Goal: Task Accomplishment & Management: Use online tool/utility

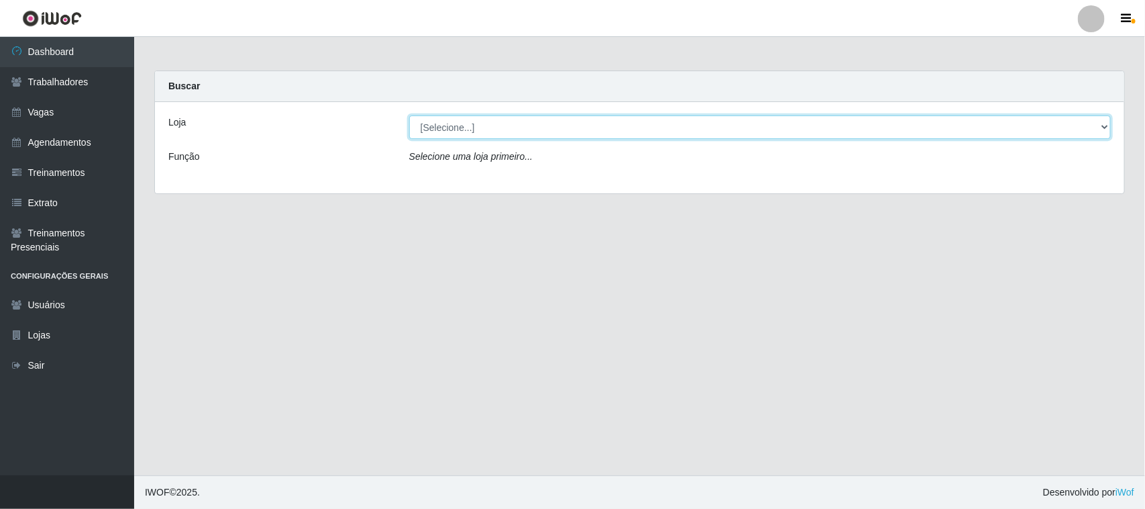
drag, startPoint x: 494, startPoint y: 128, endPoint x: 488, endPoint y: 138, distance: 11.4
click at [494, 128] on select "[Selecione...] Nordestão - [GEOGRAPHIC_DATA]" at bounding box center [760, 126] width 702 height 23
select select "382"
click at [409, 115] on select "[Selecione...] Nordestão - [GEOGRAPHIC_DATA]" at bounding box center [760, 126] width 702 height 23
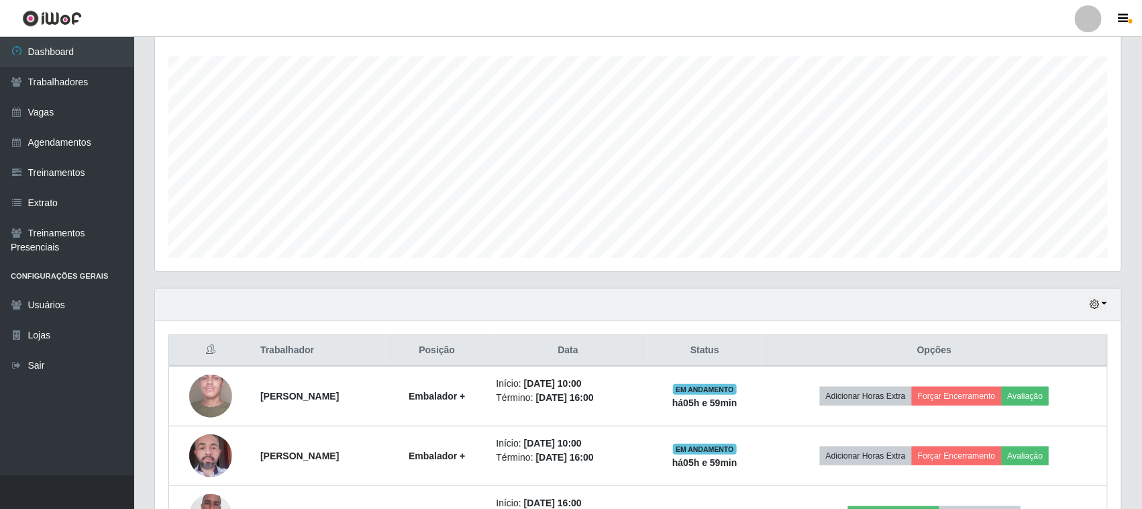
scroll to position [384, 0]
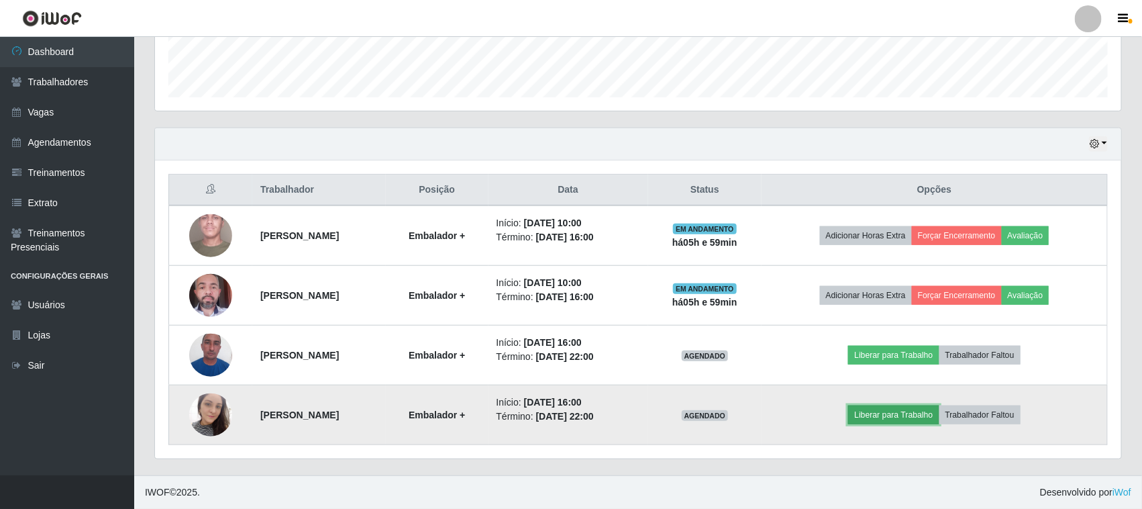
click at [921, 416] on button "Liberar para Trabalho" at bounding box center [893, 414] width 91 height 19
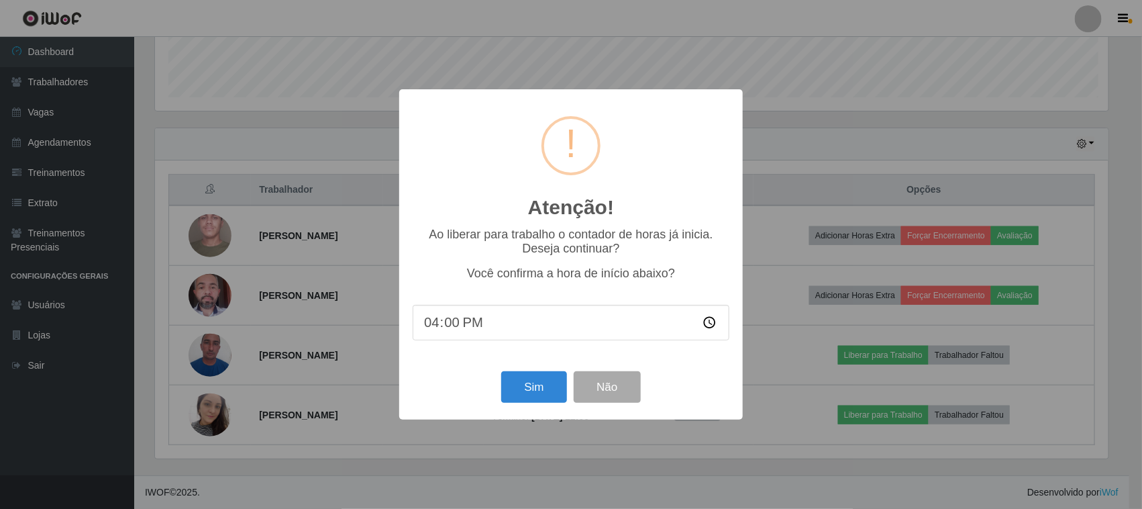
scroll to position [279, 957]
click at [529, 386] on button "Sim" at bounding box center [535, 387] width 65 height 32
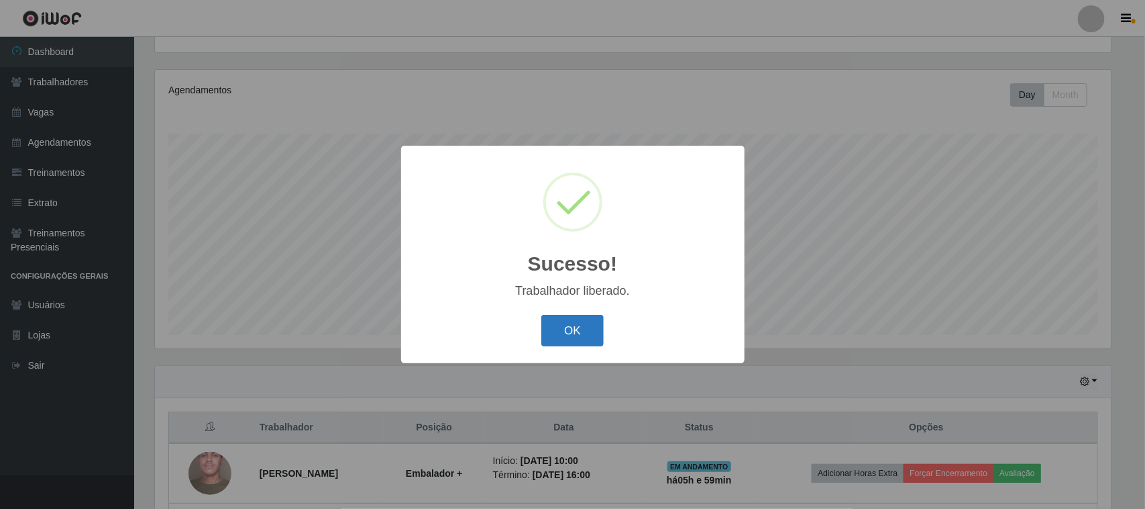
click at [561, 334] on button "OK" at bounding box center [572, 331] width 62 height 32
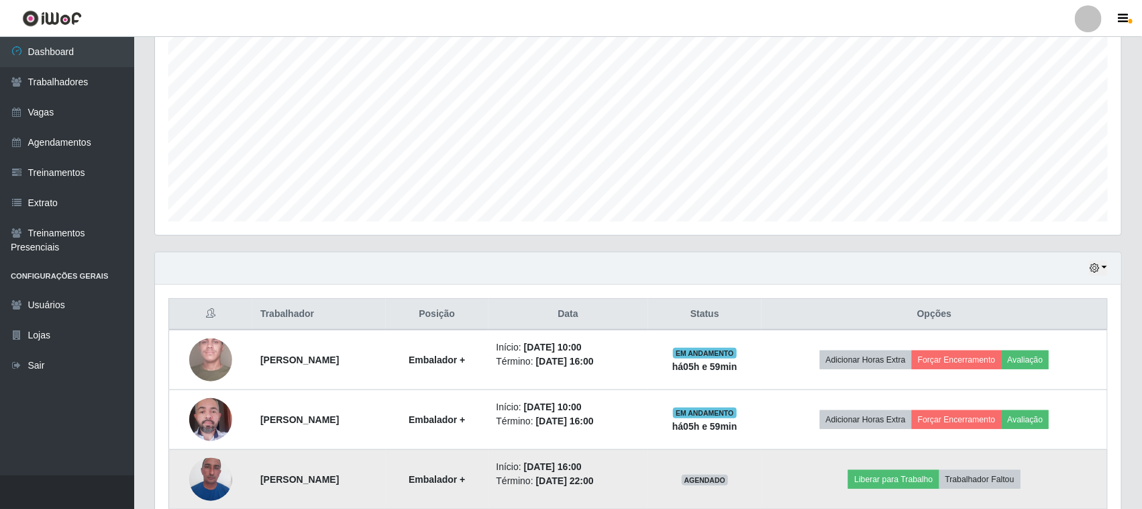
scroll to position [384, 0]
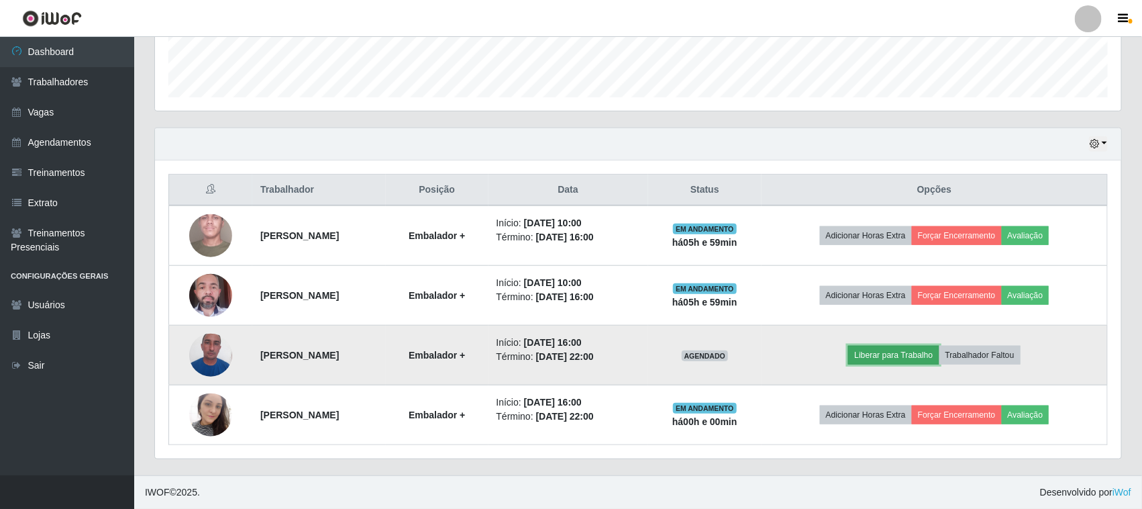
click at [909, 357] on button "Liberar para Trabalho" at bounding box center [893, 355] width 91 height 19
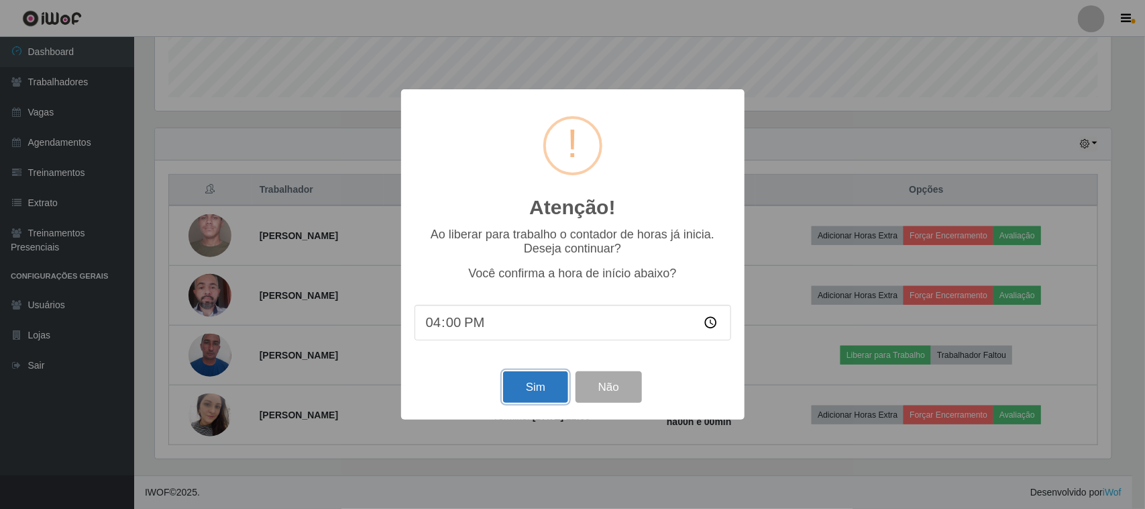
click at [527, 383] on button "Sim" at bounding box center [535, 387] width 65 height 32
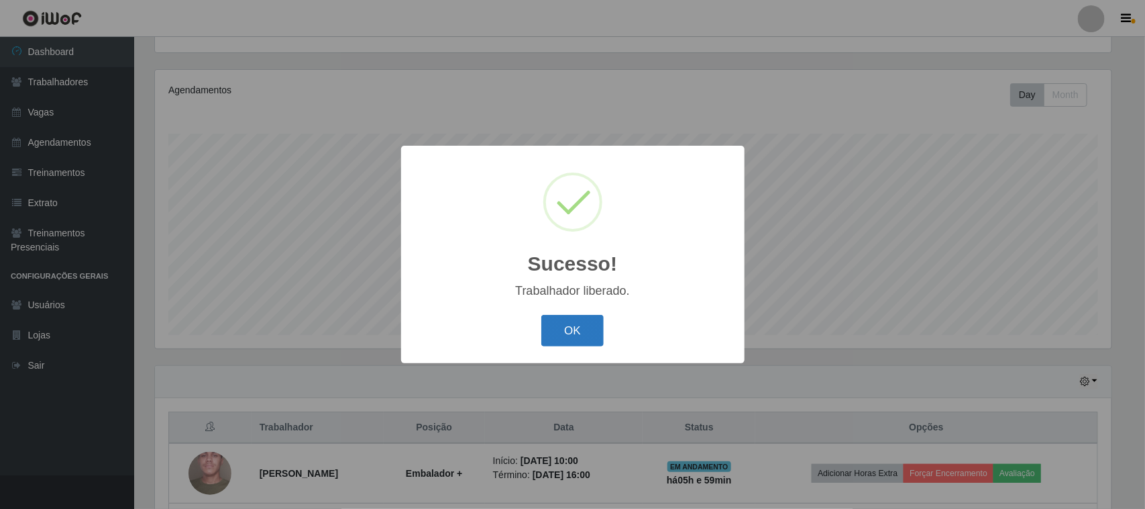
click at [580, 337] on button "OK" at bounding box center [572, 331] width 62 height 32
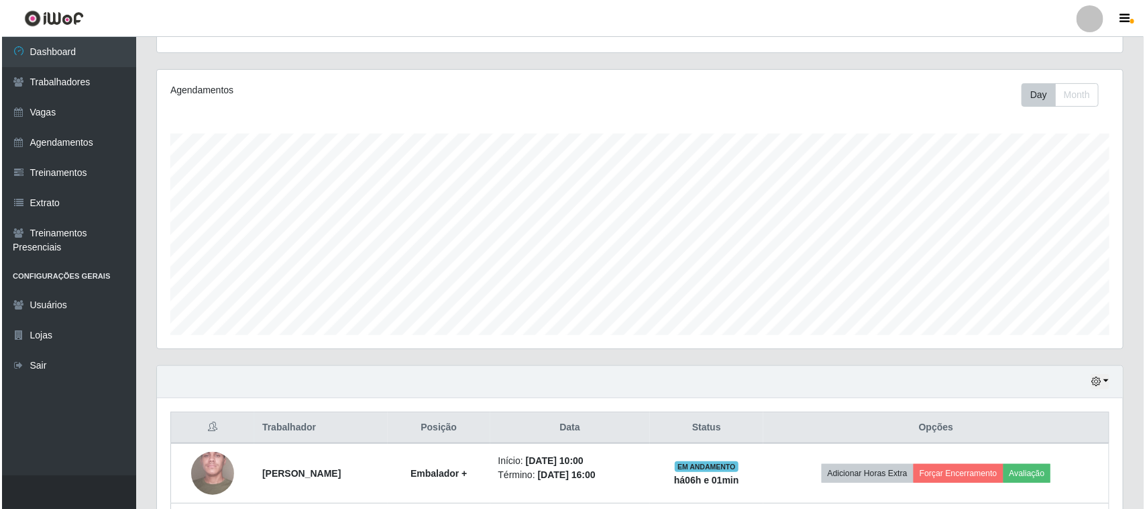
scroll to position [384, 0]
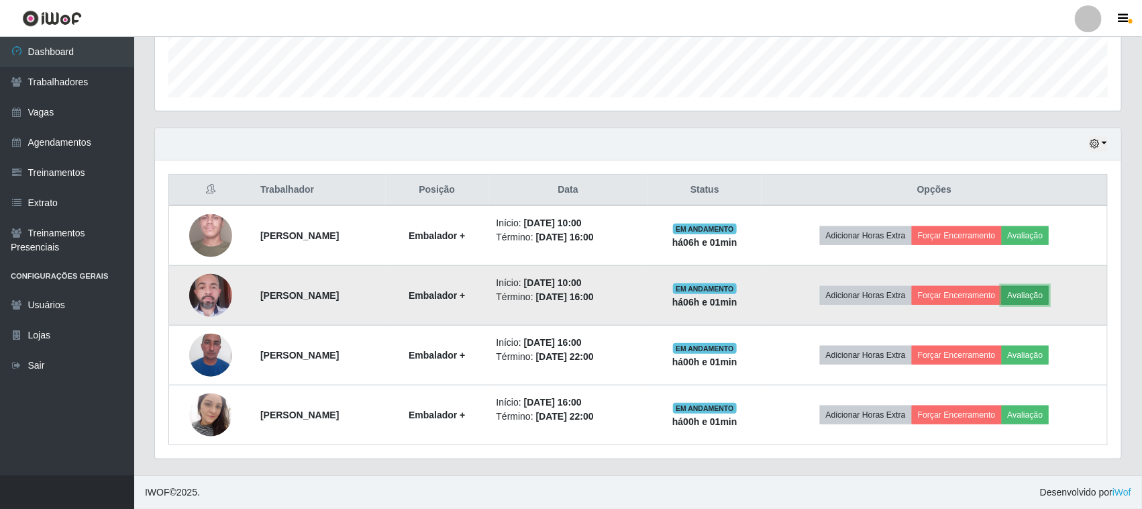
drag, startPoint x: 1054, startPoint y: 296, endPoint x: 1047, endPoint y: 302, distance: 9.5
click at [1047, 302] on button "Avaliação" at bounding box center [1026, 295] width 48 height 19
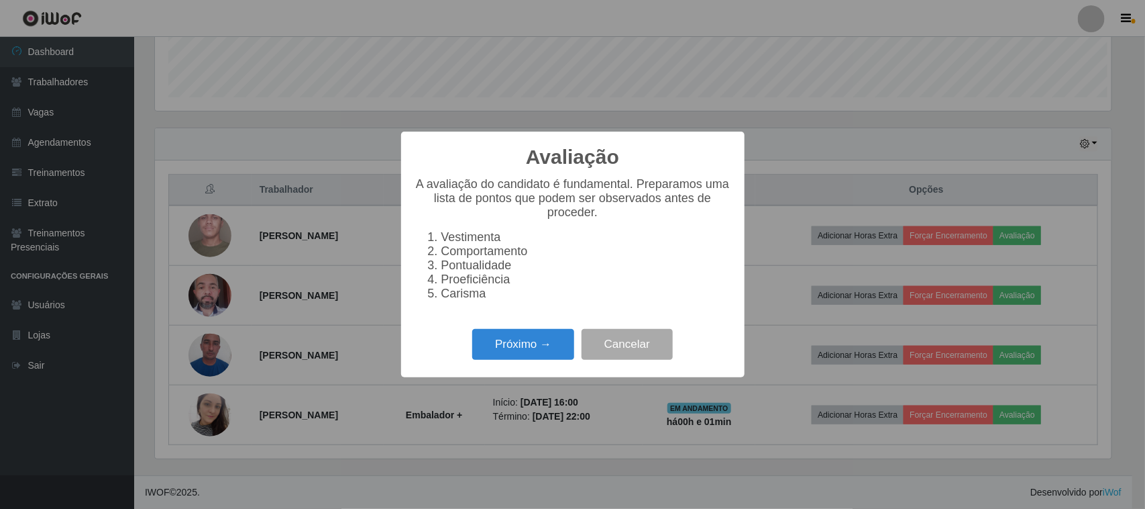
scroll to position [279, 957]
click at [537, 358] on button "Próximo →" at bounding box center [523, 345] width 102 height 32
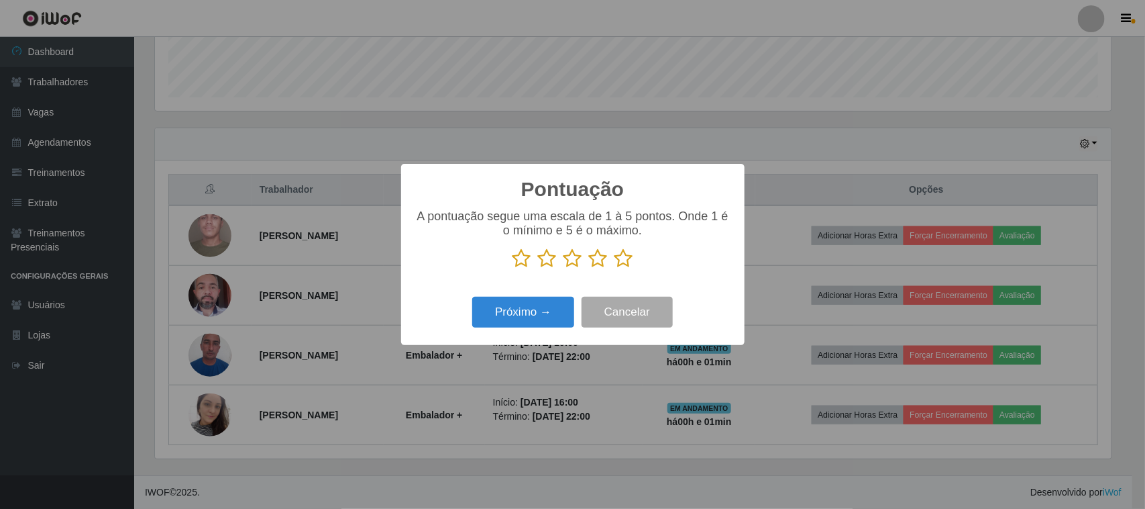
scroll to position [670599, 669920]
click at [611, 276] on div "A pontuação segue uma escala de 1 à 5 pontos. Onde 1 é o mínimo e 5 é o máximo." at bounding box center [573, 244] width 317 height 70
click at [625, 265] on icon at bounding box center [624, 258] width 19 height 20
click at [615, 268] on input "radio" at bounding box center [615, 268] width 0 height 0
click at [557, 320] on button "Próximo →" at bounding box center [523, 313] width 102 height 32
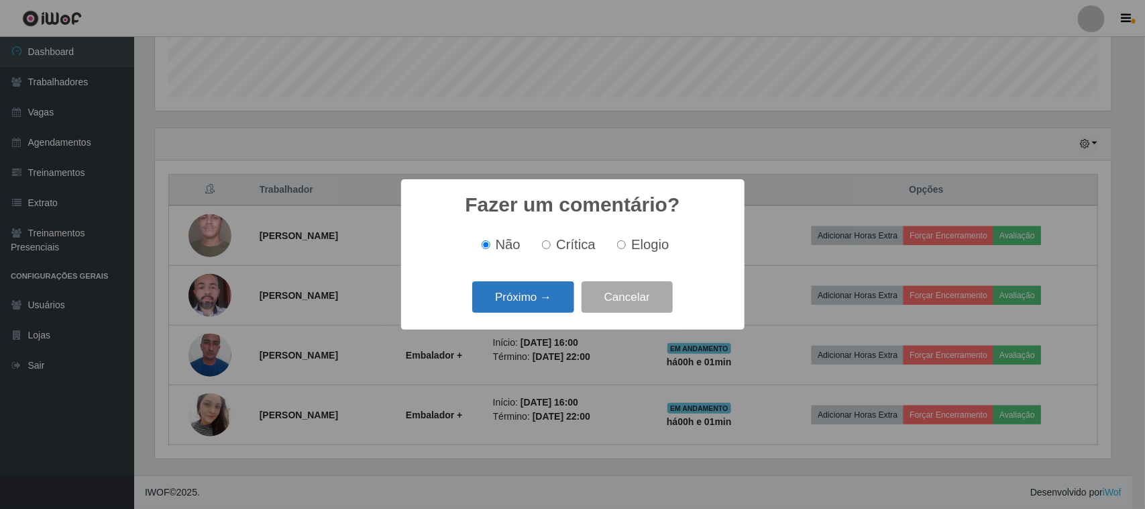
click at [531, 306] on button "Próximo →" at bounding box center [523, 297] width 102 height 32
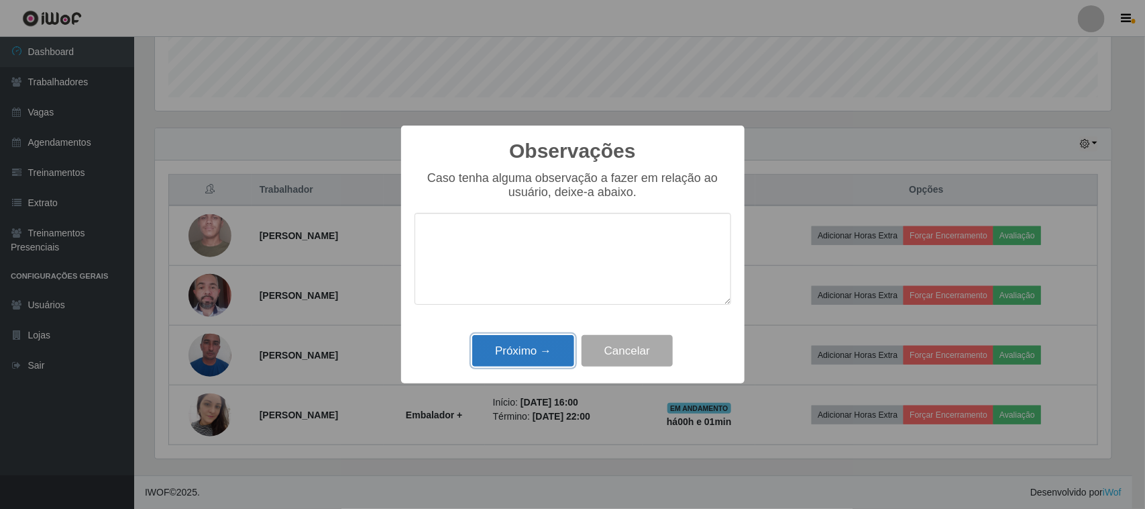
click at [554, 351] on button "Próximo →" at bounding box center [523, 351] width 102 height 32
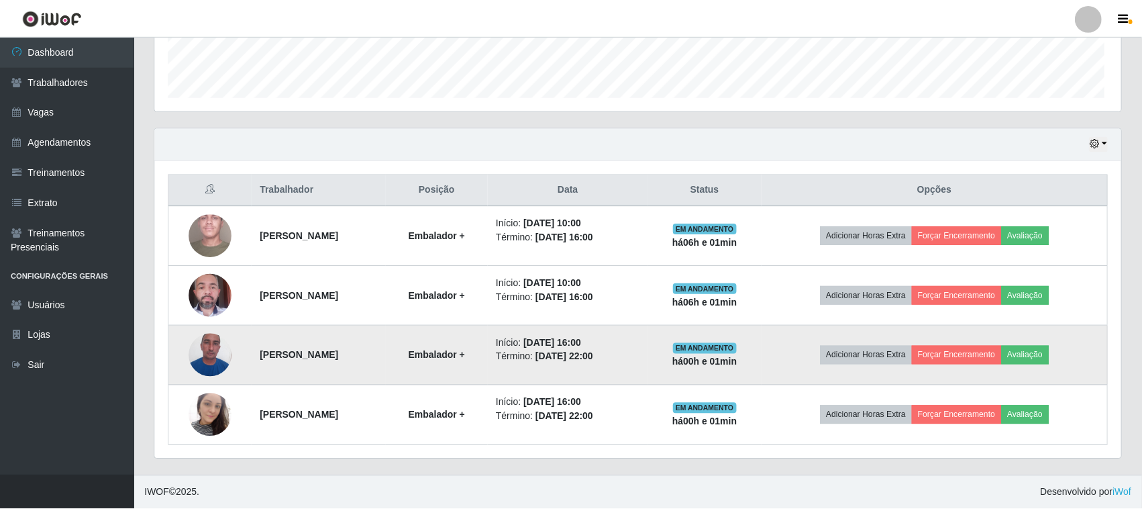
scroll to position [279, 966]
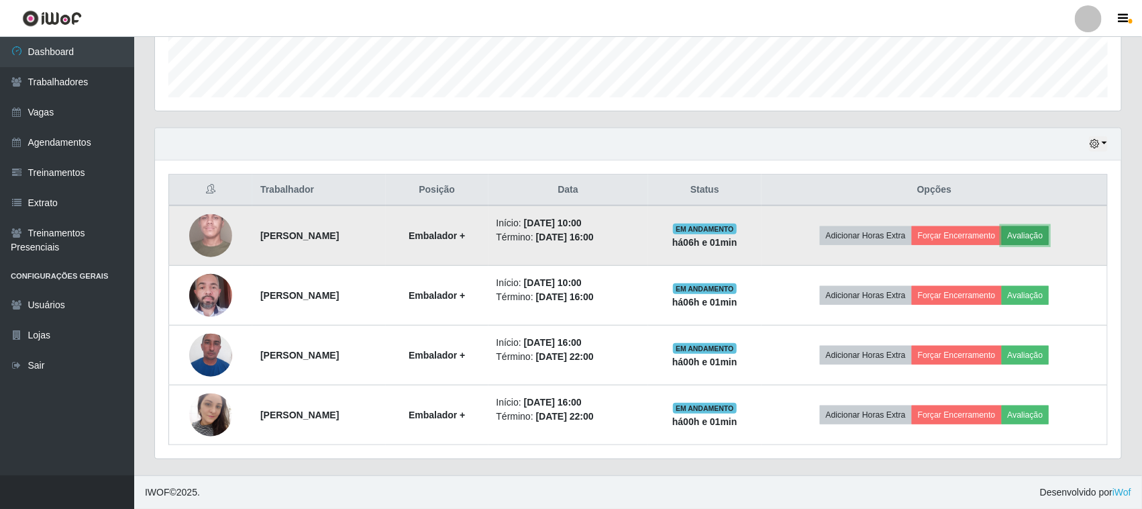
click at [1049, 229] on button "Avaliação" at bounding box center [1026, 235] width 48 height 19
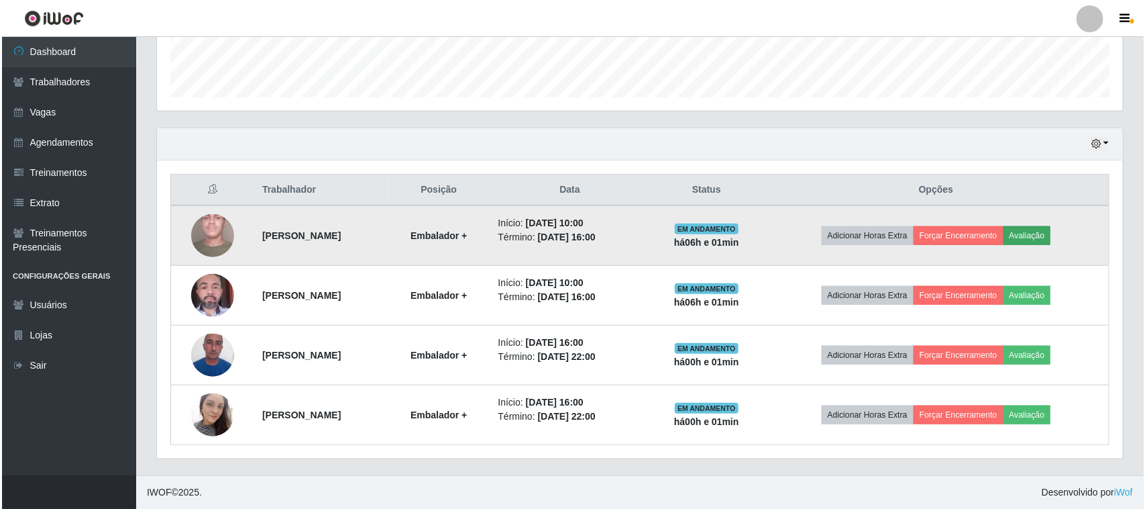
scroll to position [279, 957]
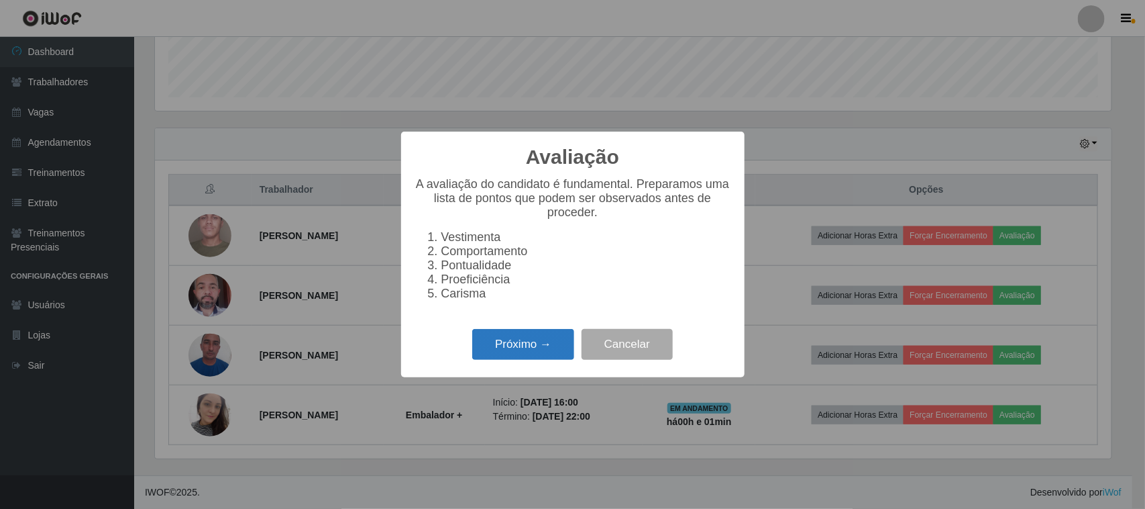
click at [542, 360] on button "Próximo →" at bounding box center [523, 345] width 102 height 32
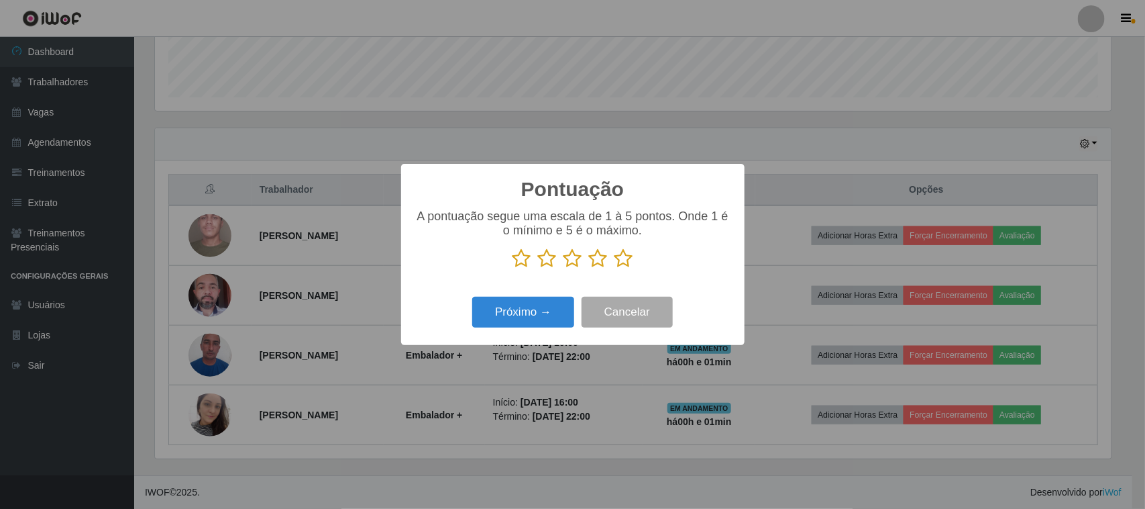
click at [627, 264] on icon at bounding box center [624, 258] width 19 height 20
click at [615, 268] on input "radio" at bounding box center [615, 268] width 0 height 0
click at [574, 307] on button "Próximo →" at bounding box center [523, 313] width 102 height 32
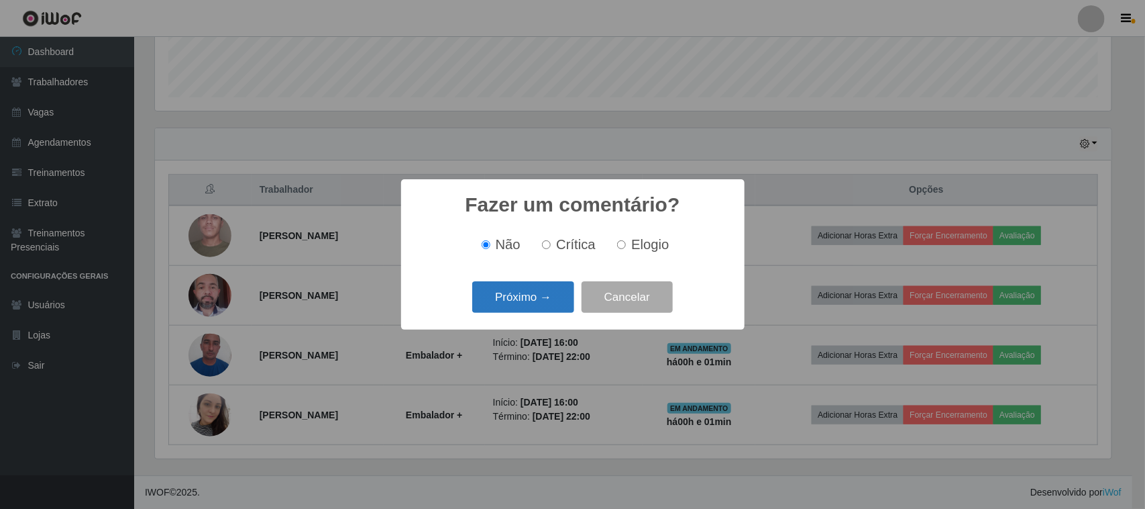
click at [558, 309] on button "Próximo →" at bounding box center [523, 297] width 102 height 32
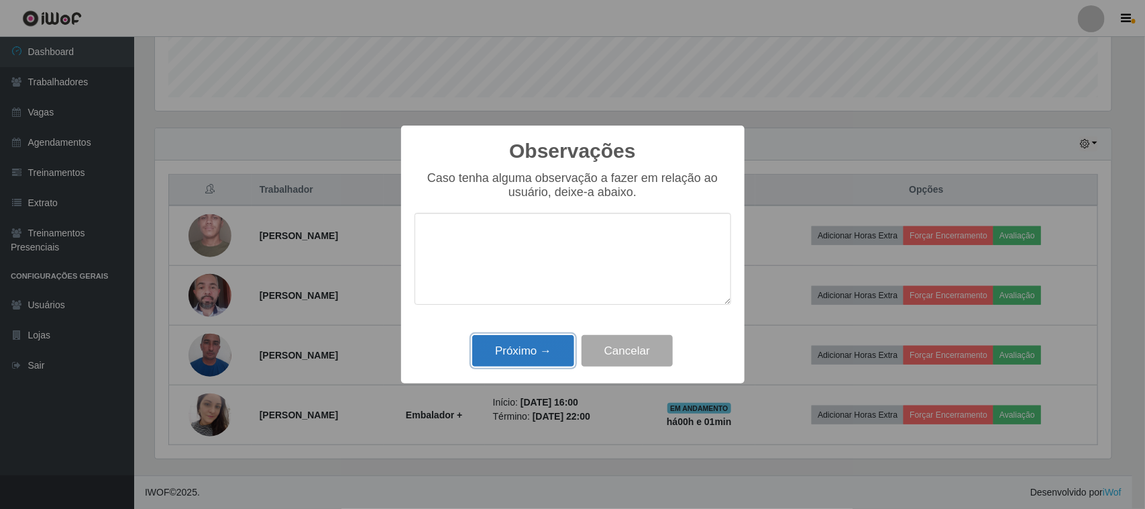
click at [525, 340] on button "Próximo →" at bounding box center [523, 351] width 102 height 32
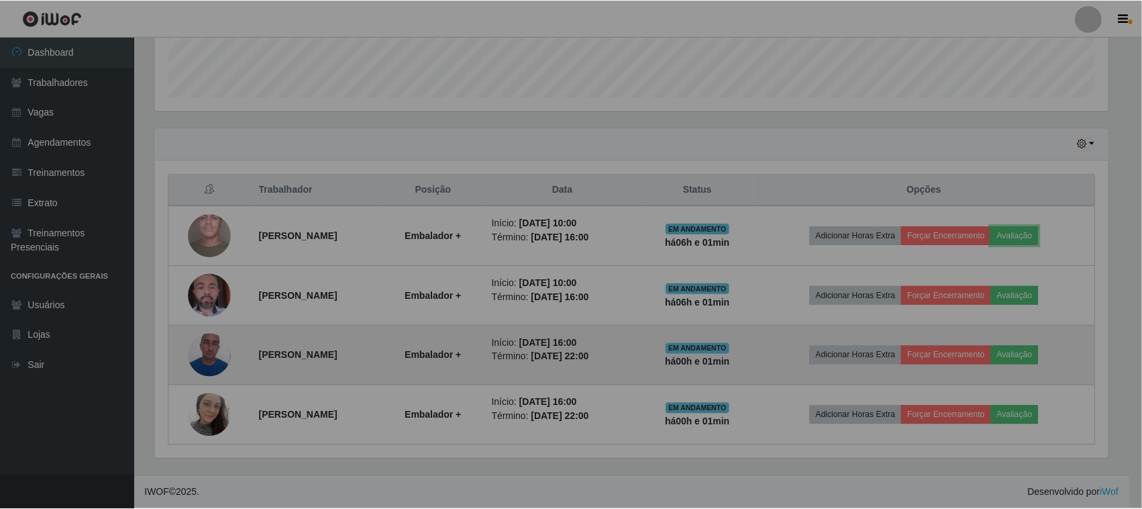
scroll to position [279, 966]
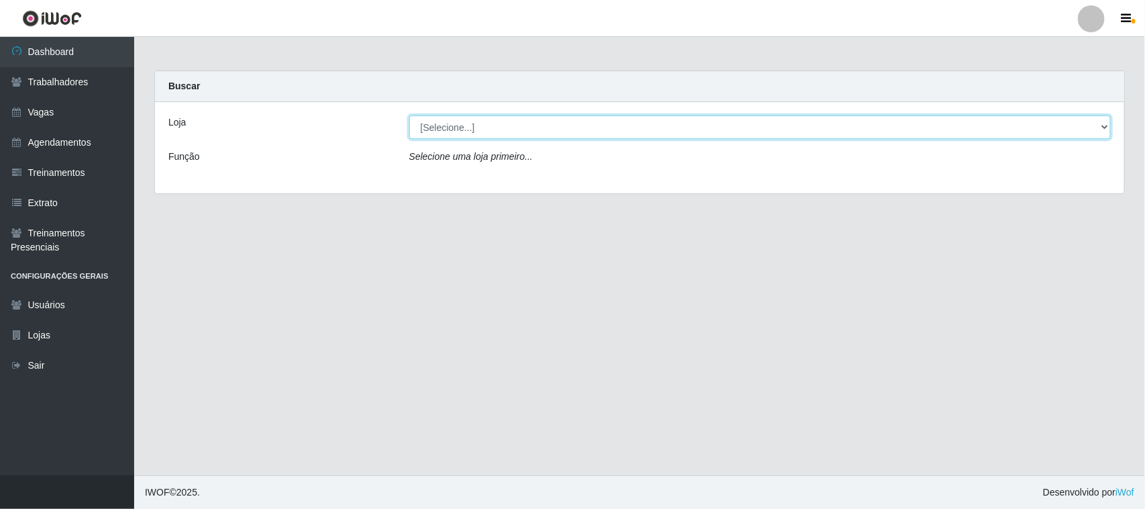
click at [441, 127] on select "[Selecione...] Nordestão - [GEOGRAPHIC_DATA]" at bounding box center [760, 126] width 702 height 23
select select "382"
click at [409, 115] on select "[Selecione...] Nordestão - [GEOGRAPHIC_DATA]" at bounding box center [760, 126] width 702 height 23
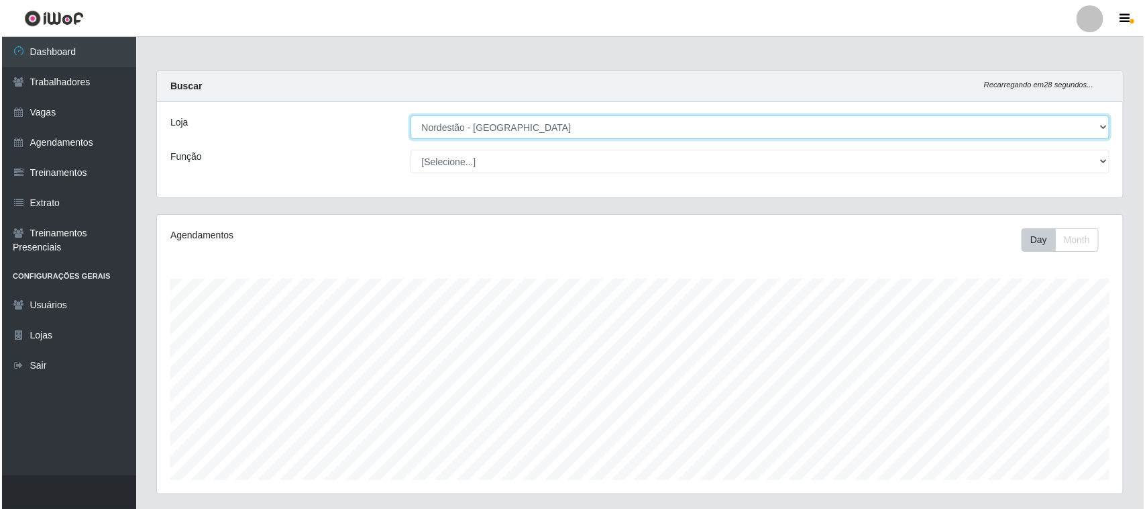
scroll to position [384, 0]
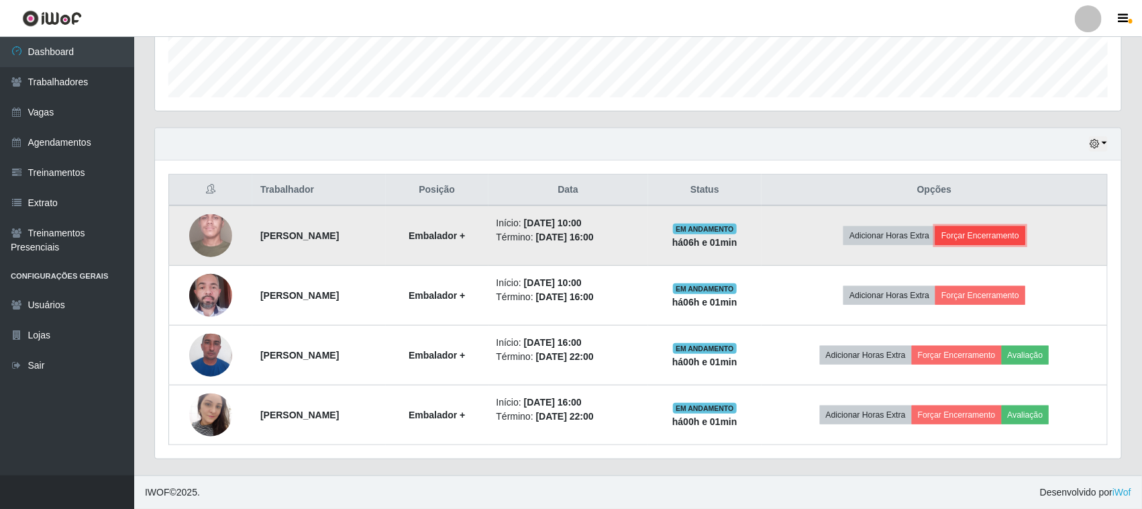
click at [1017, 236] on button "Forçar Encerramento" at bounding box center [980, 235] width 90 height 19
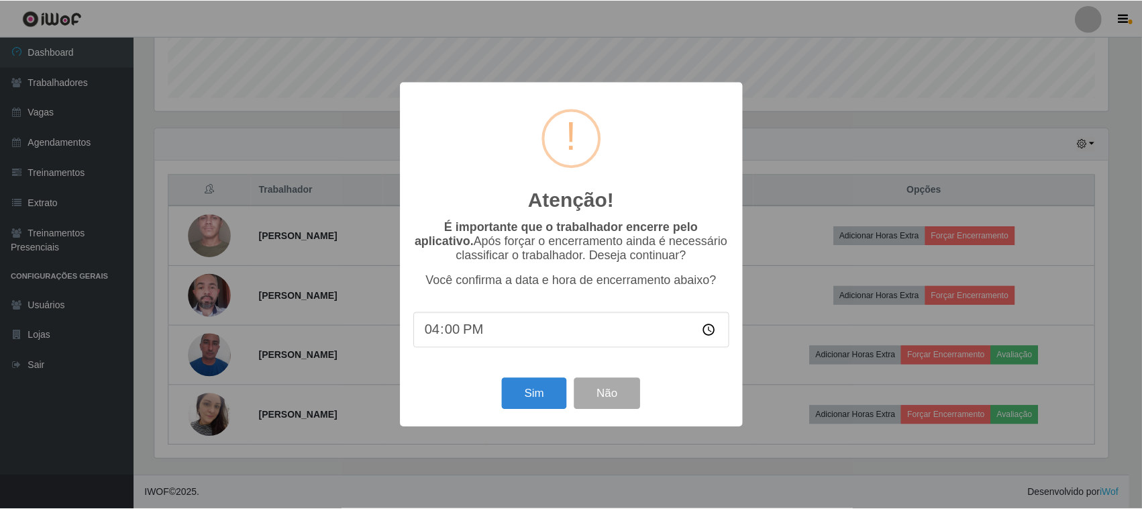
scroll to position [279, 957]
click at [548, 405] on button "Sim" at bounding box center [535, 394] width 65 height 32
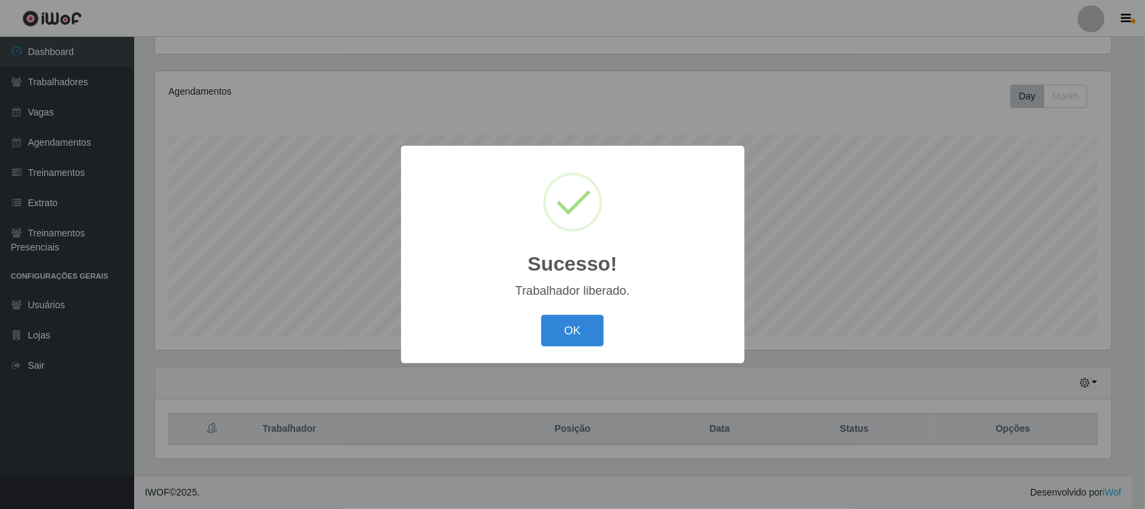
drag, startPoint x: 570, startPoint y: 323, endPoint x: 673, endPoint y: 349, distance: 105.8
click at [571, 324] on button "OK" at bounding box center [572, 331] width 62 height 32
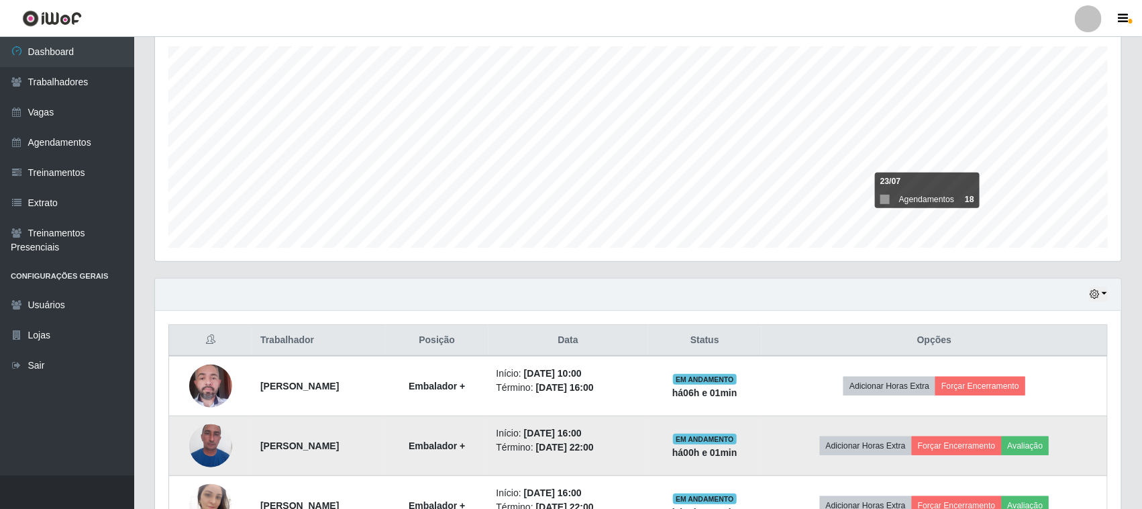
scroll to position [324, 0]
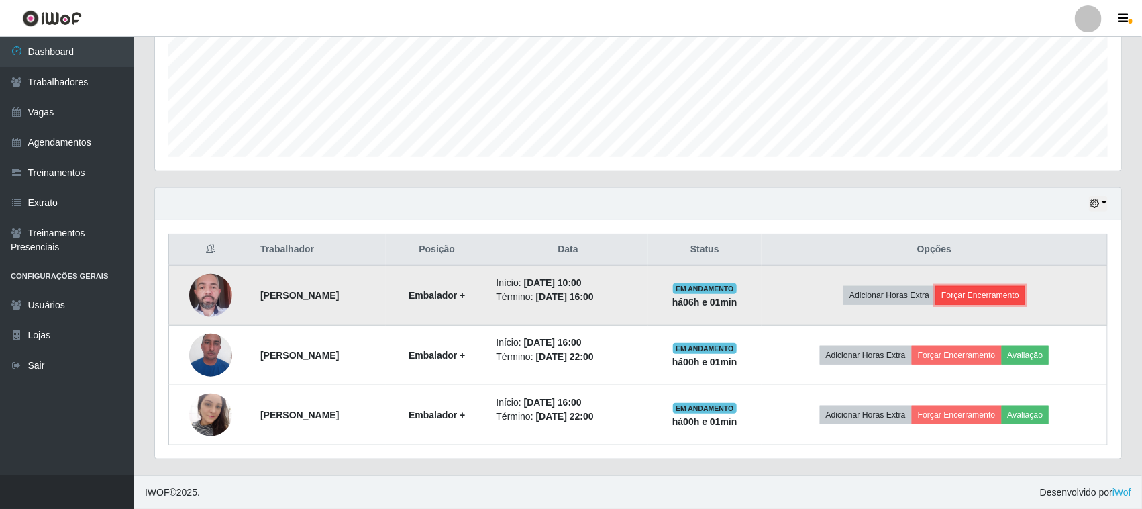
click at [1025, 300] on button "Forçar Encerramento" at bounding box center [980, 295] width 90 height 19
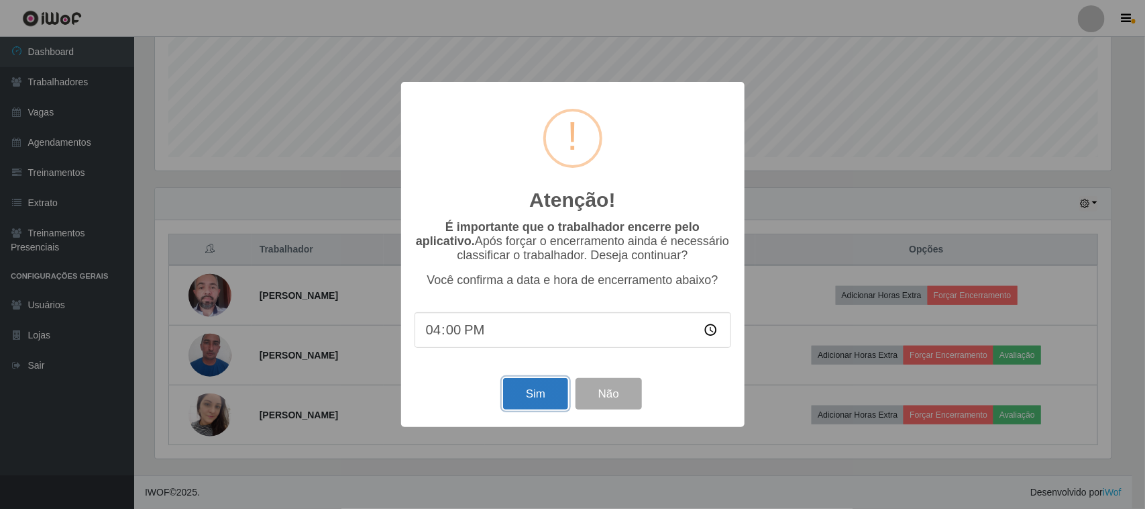
click at [541, 408] on button "Sim" at bounding box center [535, 394] width 65 height 32
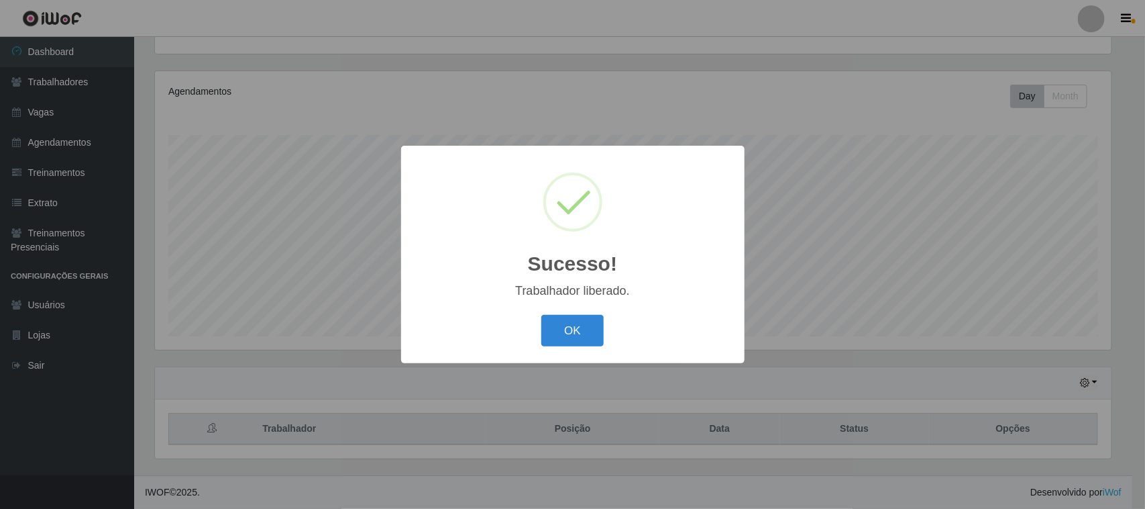
click at [568, 346] on button "OK" at bounding box center [572, 331] width 62 height 32
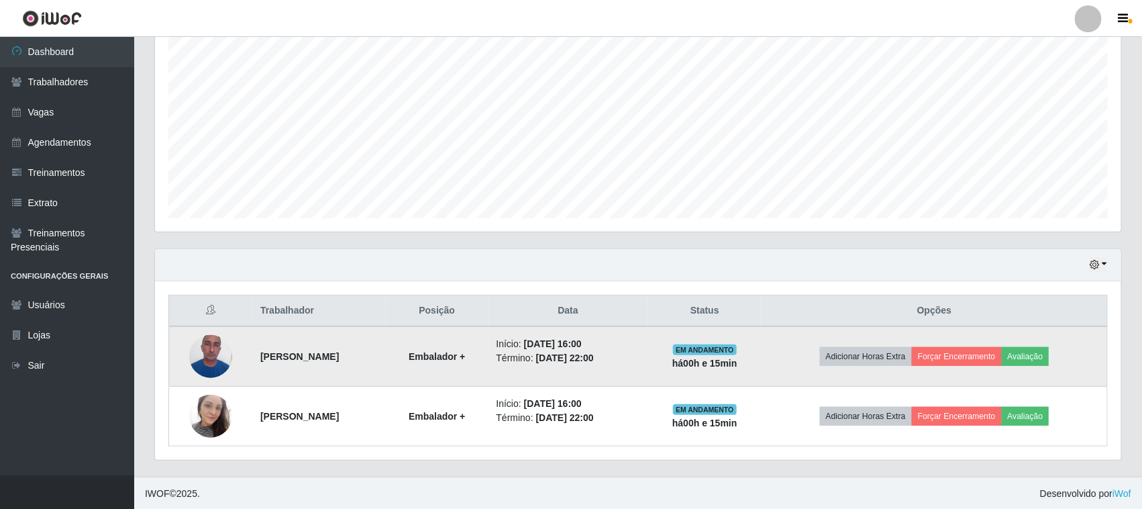
scroll to position [264, 0]
